Goal: Check status: Check status

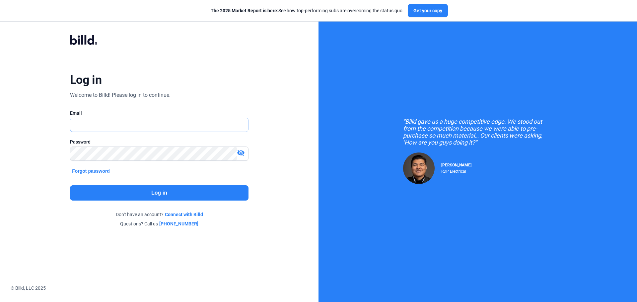
type input "[PERSON_NAME][EMAIL_ADDRESS][DOMAIN_NAME]"
click at [172, 197] on button "Log in" at bounding box center [159, 192] width 178 height 15
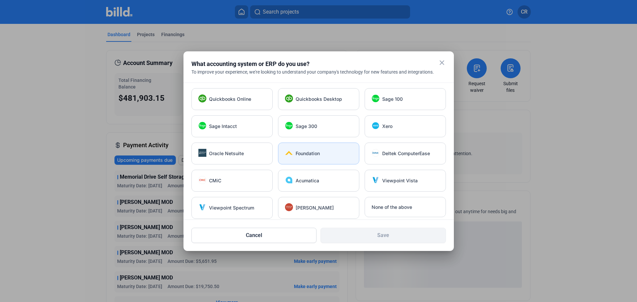
click at [323, 156] on div "Foundation" at bounding box center [324, 153] width 57 height 7
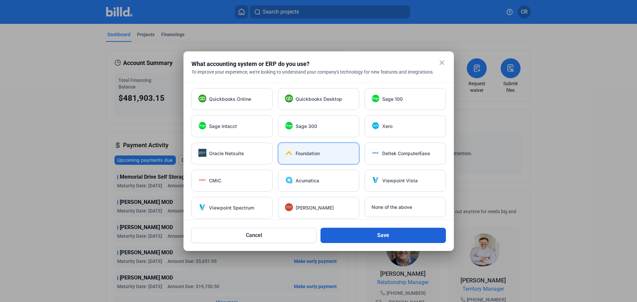
click at [365, 232] on button "Save" at bounding box center [382, 235] width 125 height 15
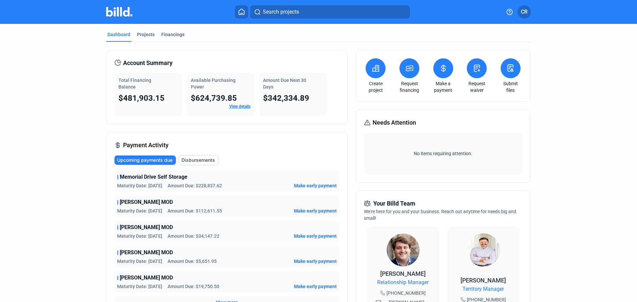
click at [240, 107] on link "View details" at bounding box center [239, 106] width 21 height 5
